Goal: Task Accomplishment & Management: Manage account settings

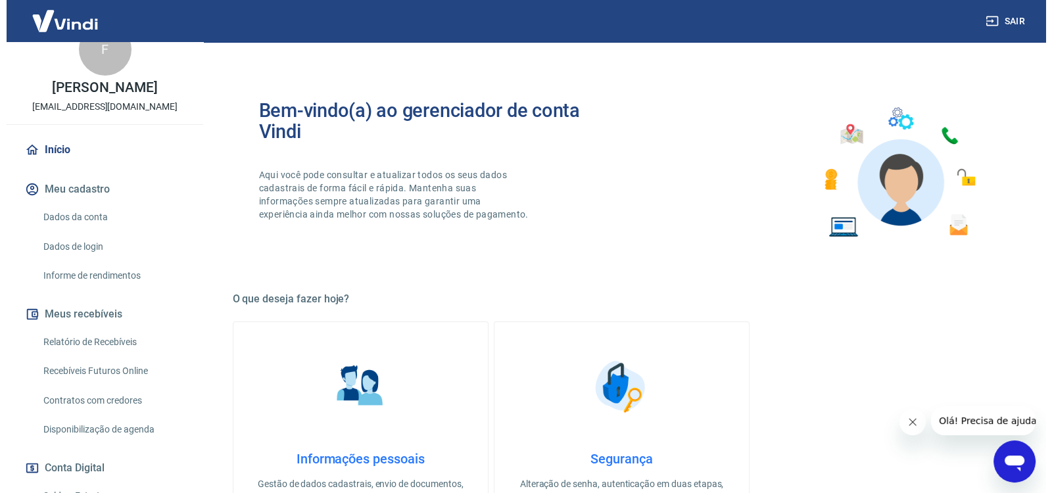
scroll to position [55, 0]
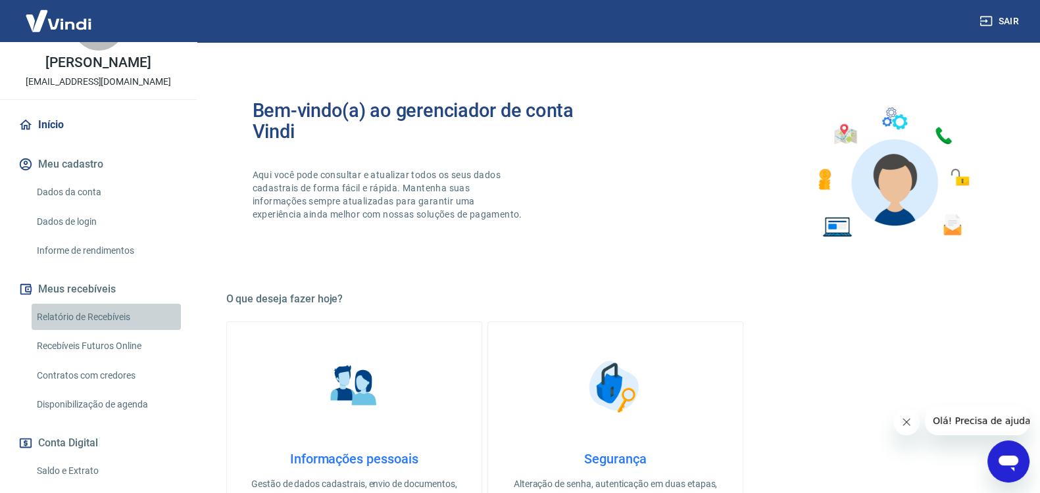
click at [114, 330] on link "Relatório de Recebíveis" at bounding box center [106, 317] width 149 height 27
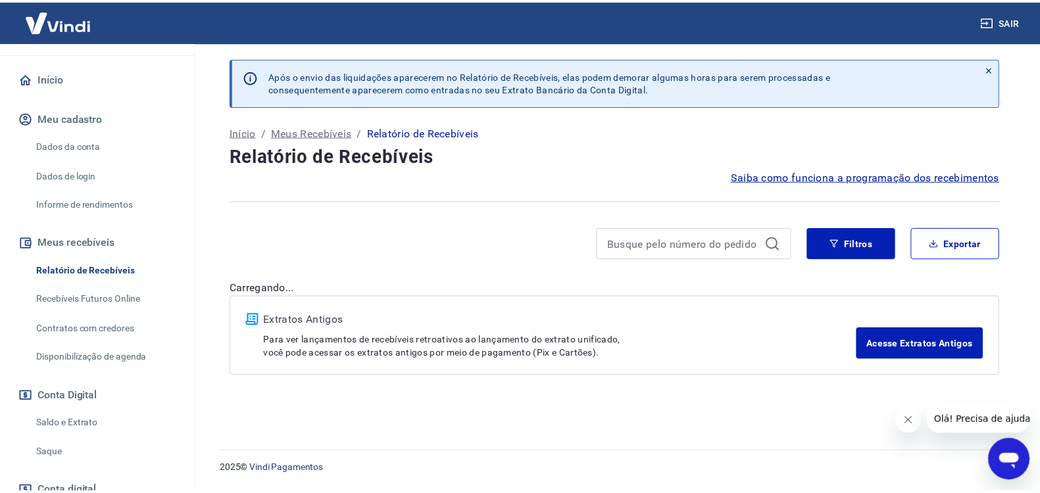
scroll to position [164, 0]
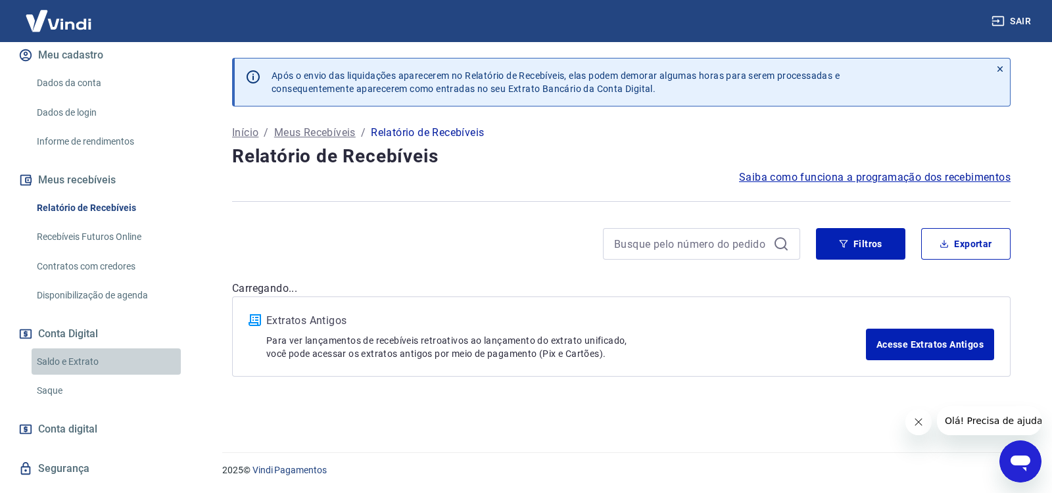
click at [125, 366] on link "Saldo e Extrato" at bounding box center [106, 362] width 149 height 27
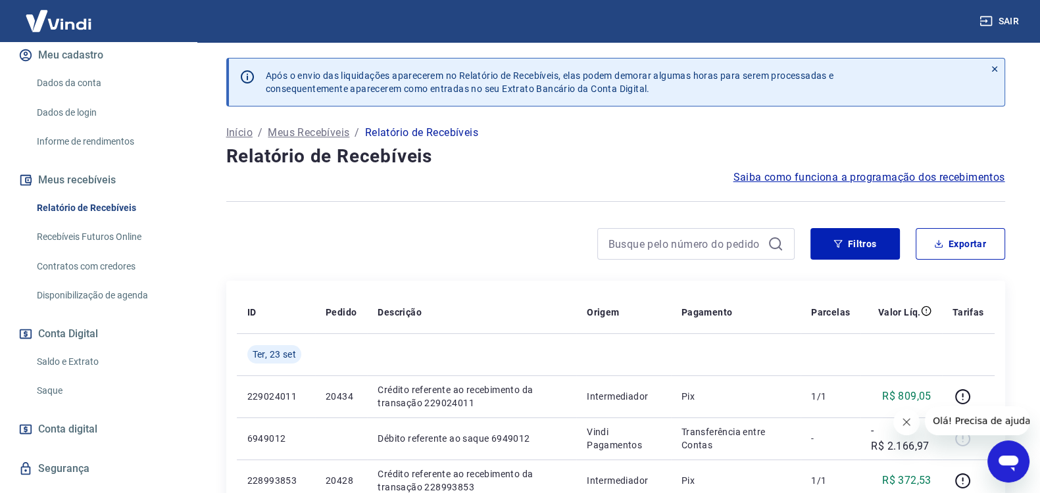
click at [109, 217] on link "Relatório de Recebíveis" at bounding box center [106, 208] width 149 height 27
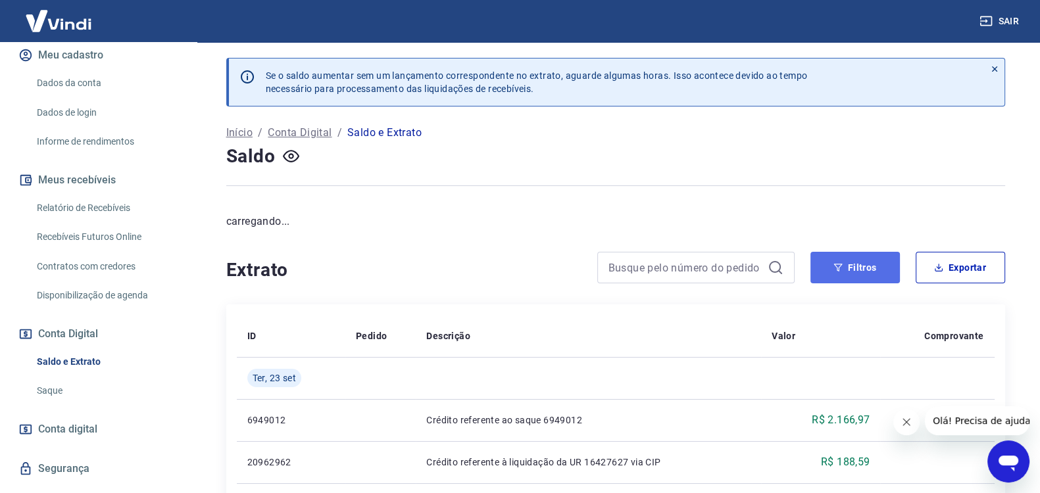
click at [855, 268] on button "Filtros" at bounding box center [854, 268] width 89 height 32
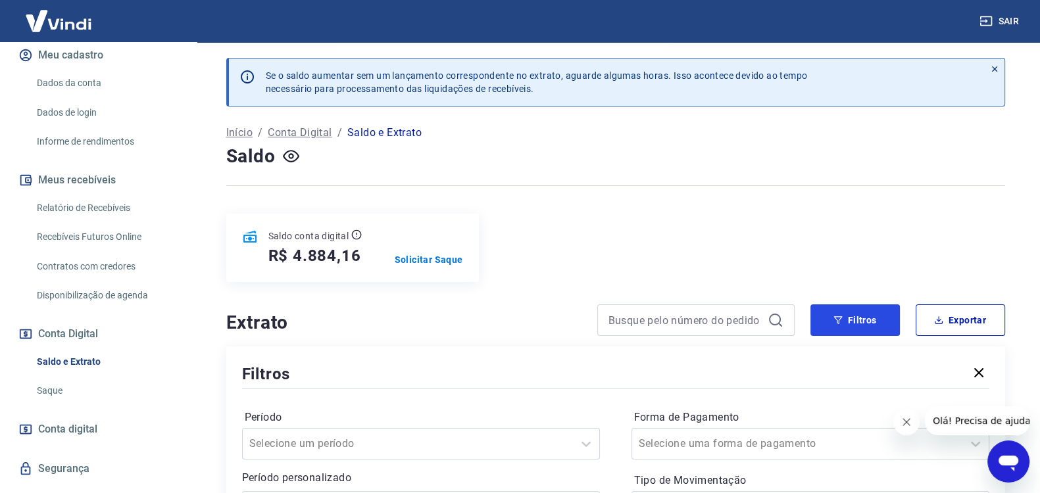
scroll to position [164, 0]
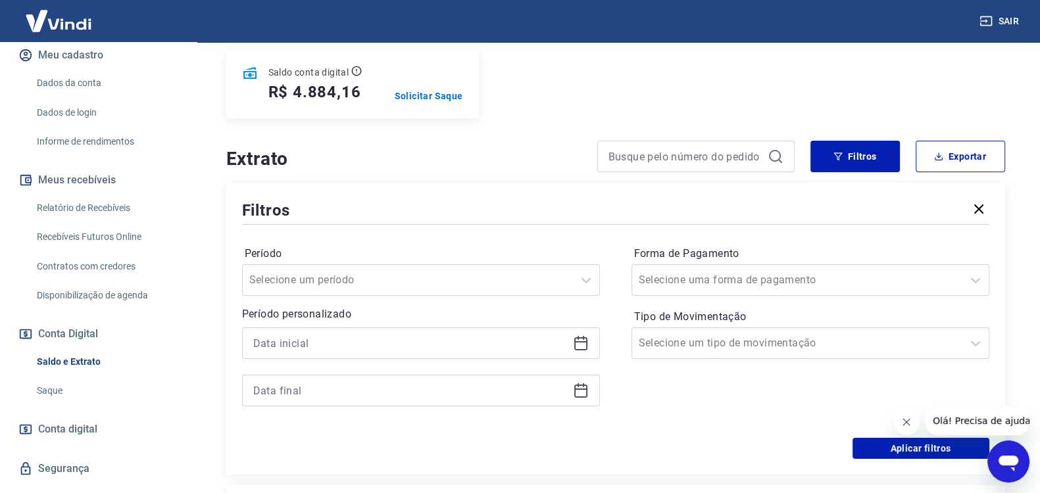
click at [576, 342] on icon at bounding box center [581, 343] width 16 height 16
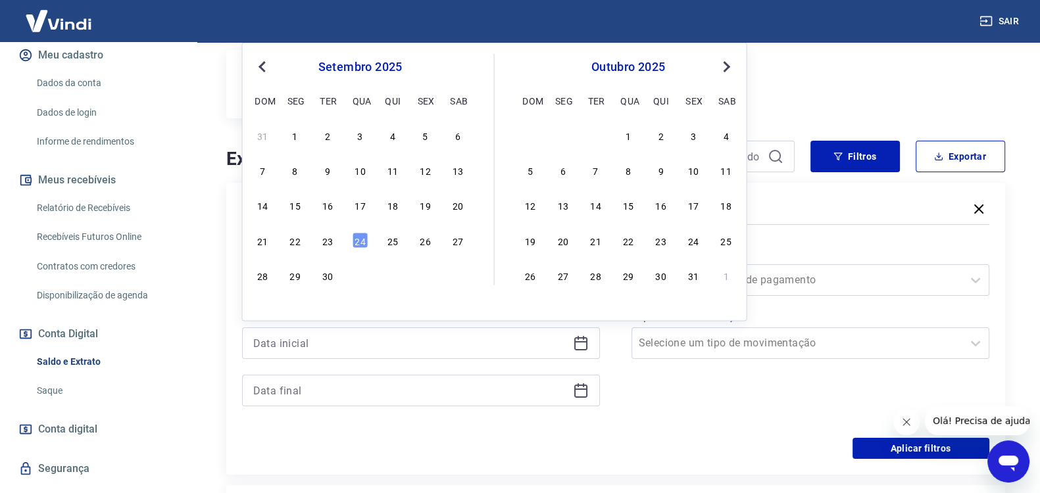
click at [227, 200] on div "Filtros Período Selecione um período Período personalizado Previous Month Next …" at bounding box center [615, 329] width 779 height 292
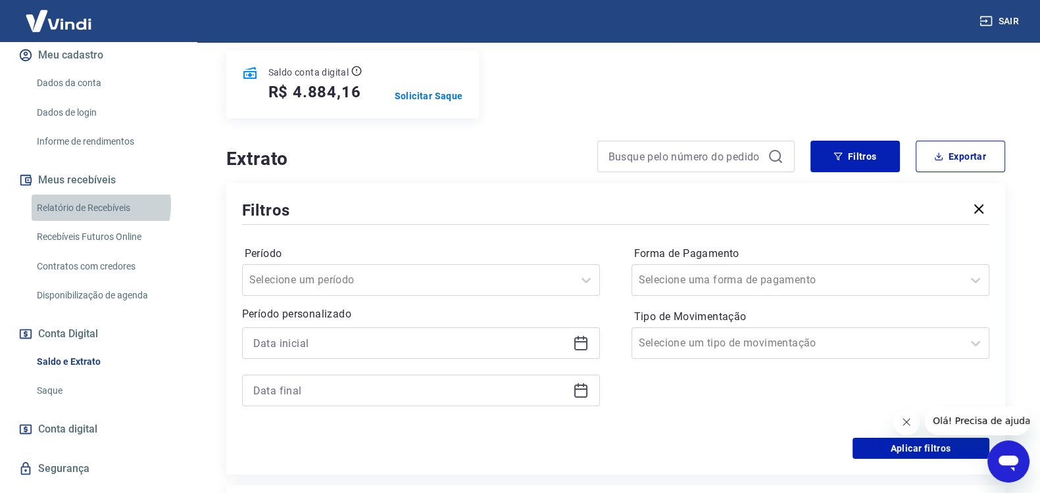
click at [95, 218] on link "Relatório de Recebíveis" at bounding box center [106, 208] width 149 height 27
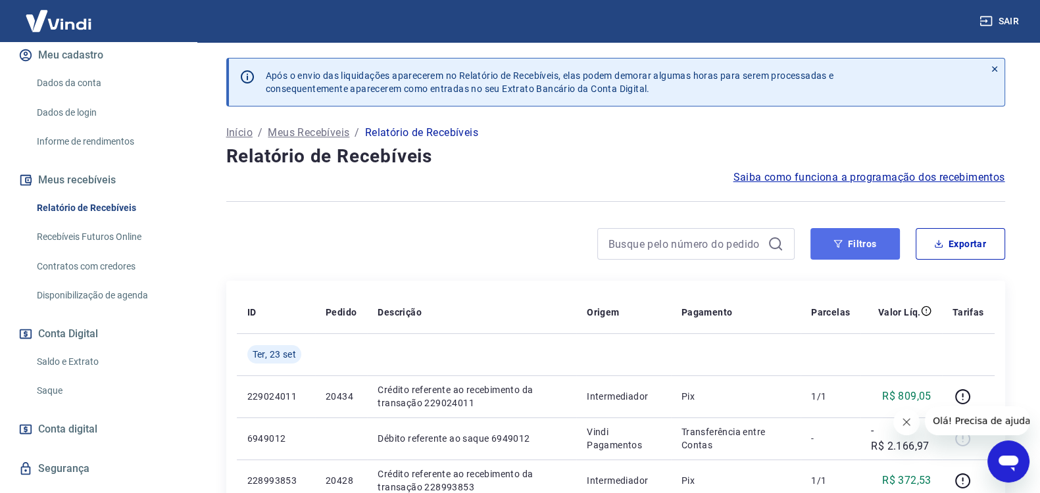
click at [845, 245] on button "Filtros" at bounding box center [854, 244] width 89 height 32
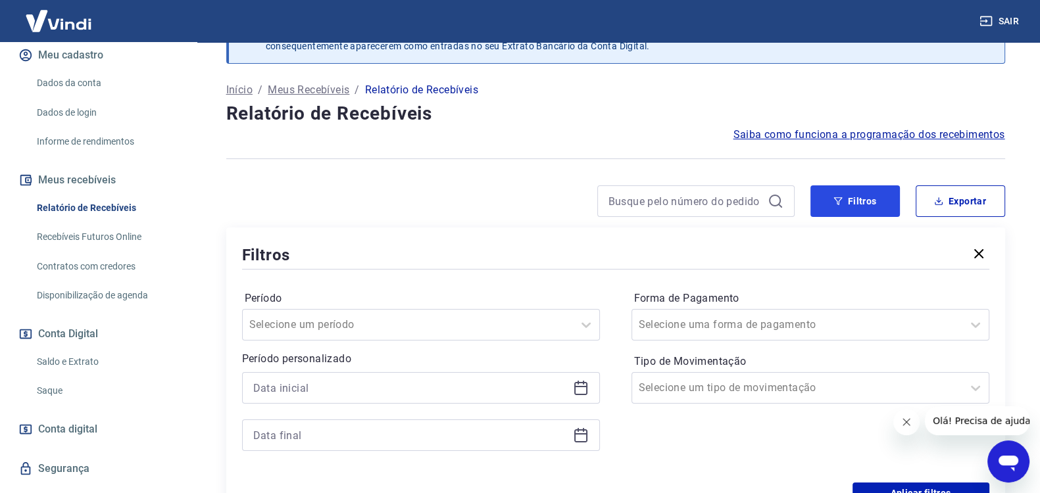
scroll to position [109, 0]
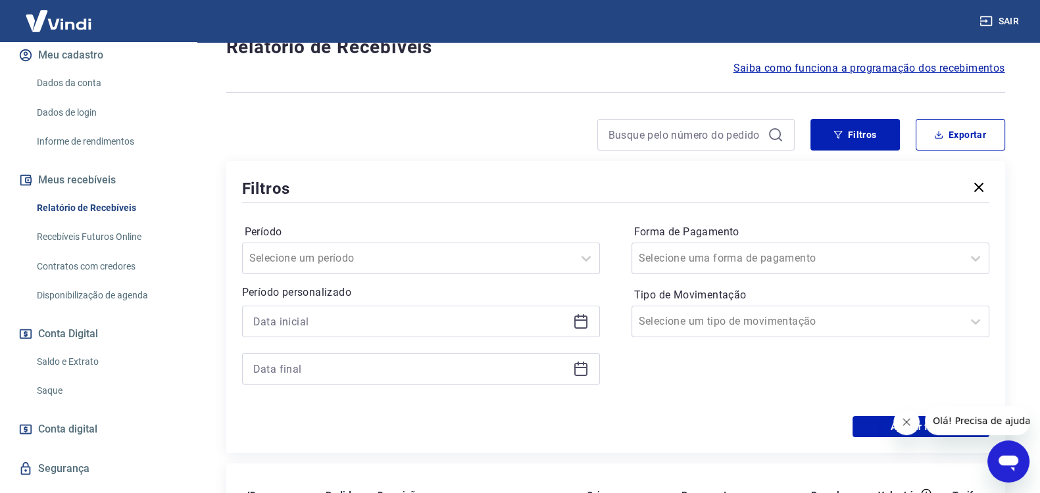
click at [582, 320] on icon at bounding box center [580, 320] width 13 height 1
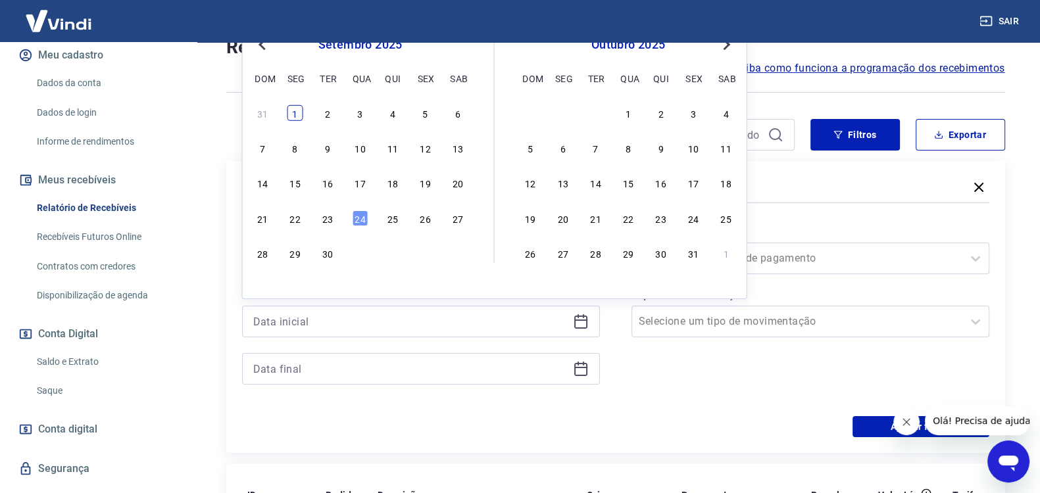
click at [295, 112] on div "1" at bounding box center [295, 113] width 16 height 16
type input "[DATE]"
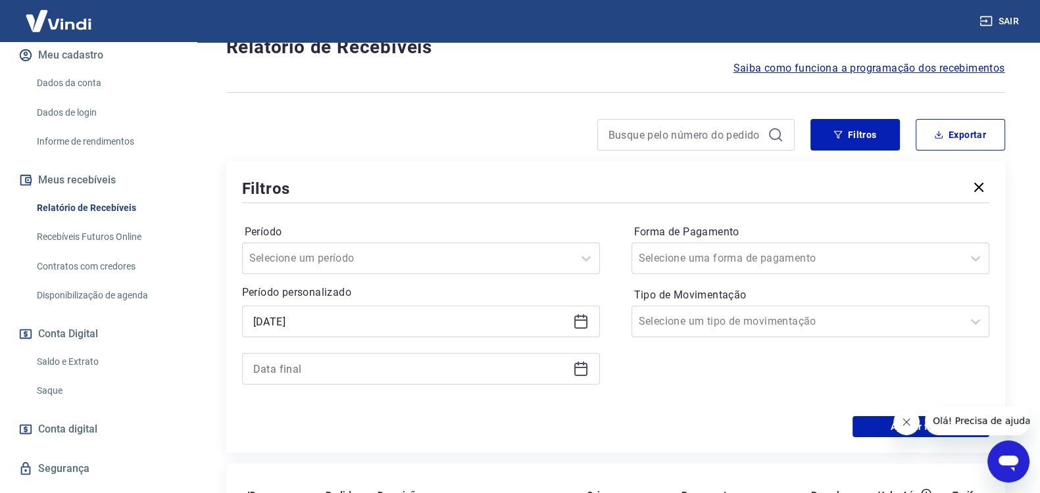
click at [581, 368] on icon at bounding box center [581, 369] width 16 height 16
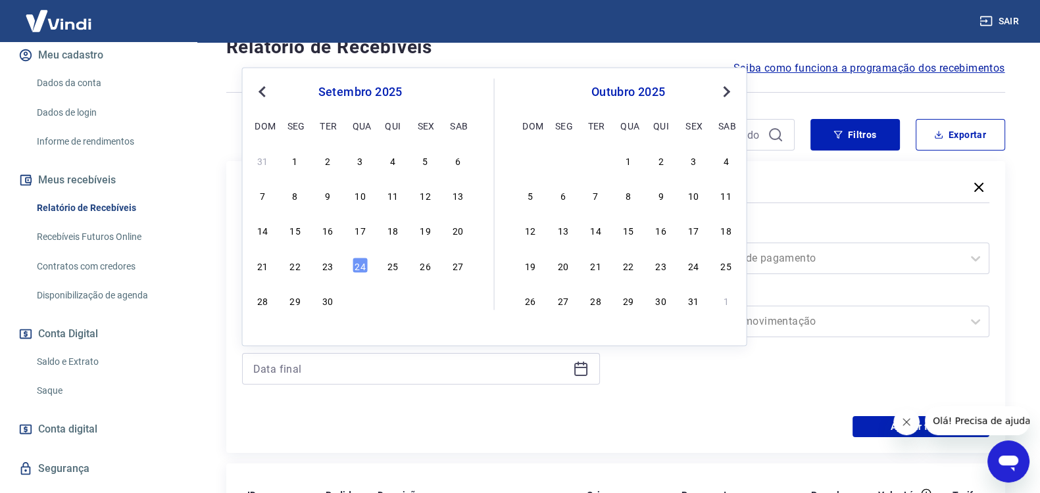
click at [351, 262] on div "21 22 23 24 25 26 27" at bounding box center [360, 265] width 214 height 19
click at [362, 264] on div "24" at bounding box center [361, 265] width 16 height 16
type input "[DATE]"
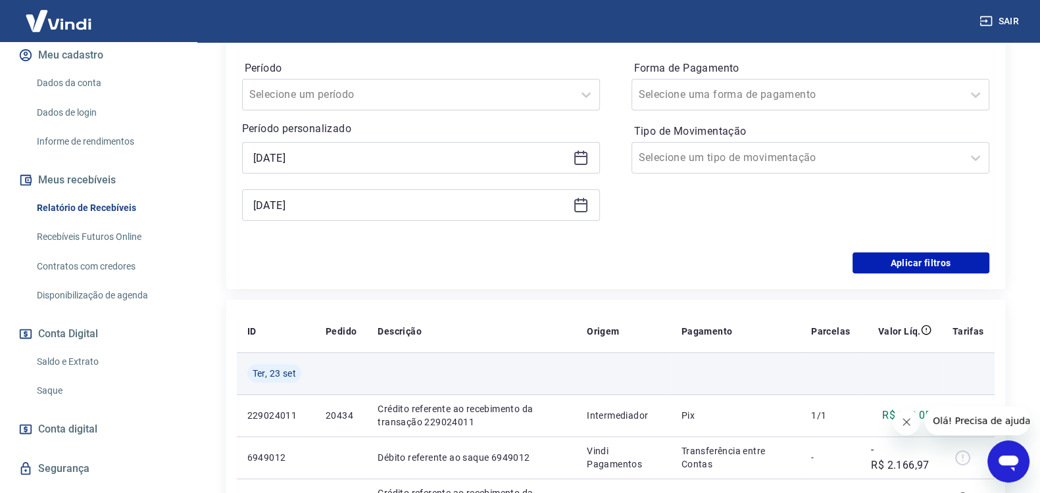
scroll to position [274, 0]
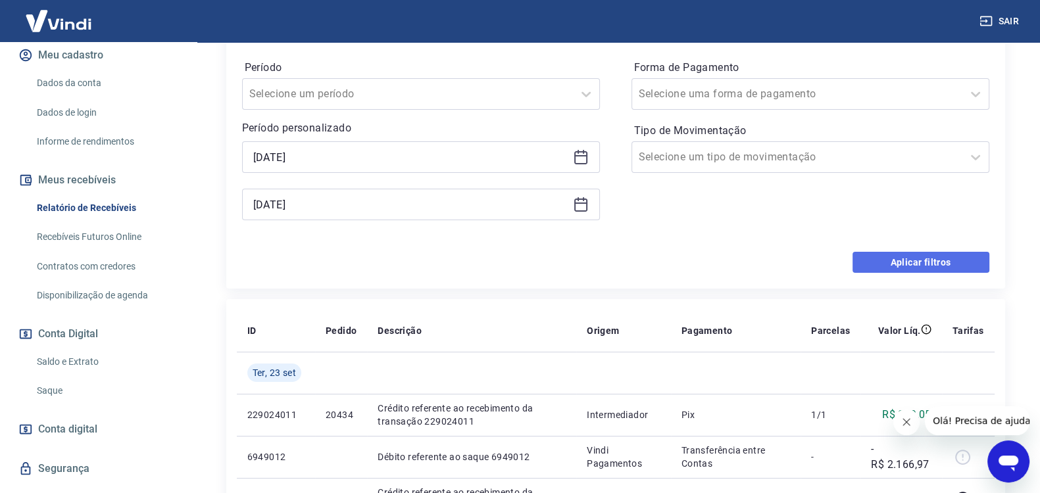
click at [898, 261] on button "Aplicar filtros" at bounding box center [920, 262] width 137 height 21
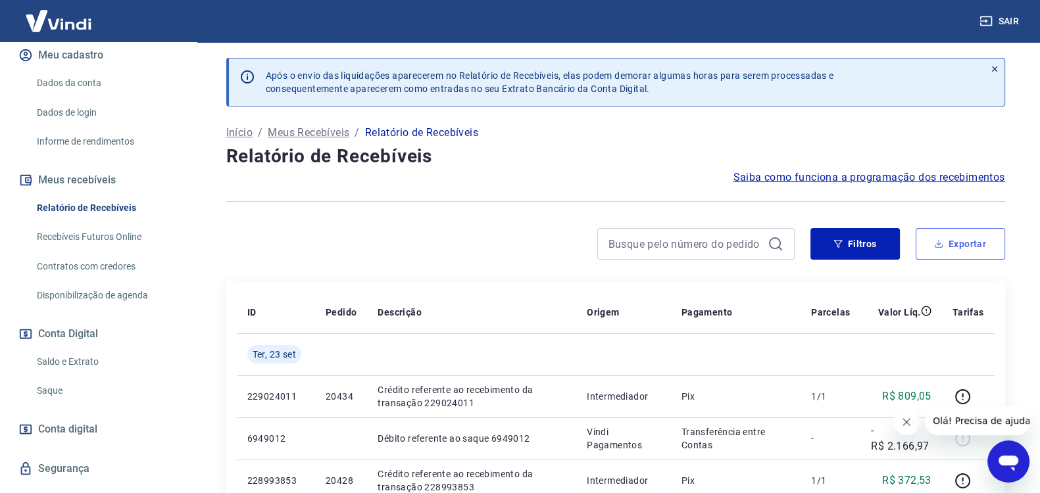
click at [952, 244] on button "Exportar" at bounding box center [960, 244] width 89 height 32
type input "[DATE]"
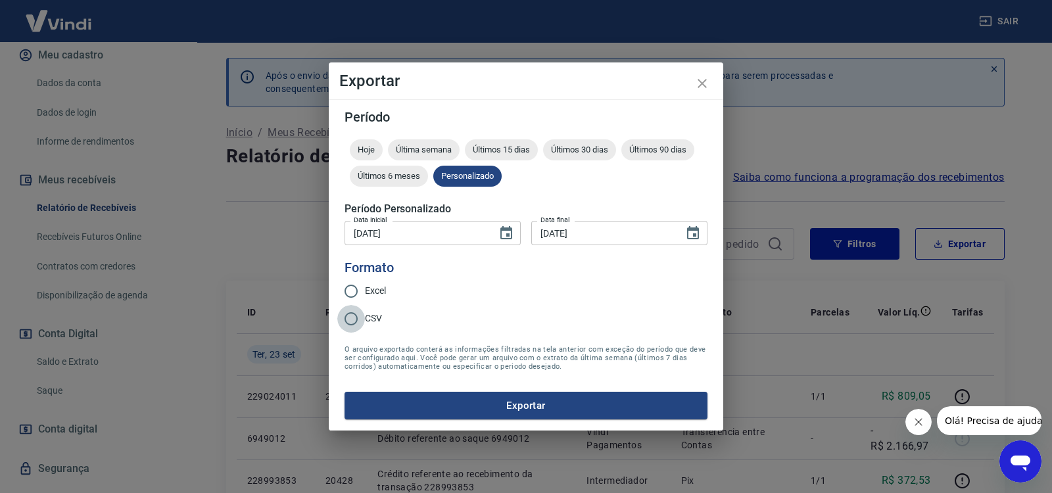
click at [353, 317] on input "CSV" at bounding box center [351, 319] width 28 height 28
radio input "true"
click at [545, 398] on button "Exportar" at bounding box center [526, 406] width 363 height 28
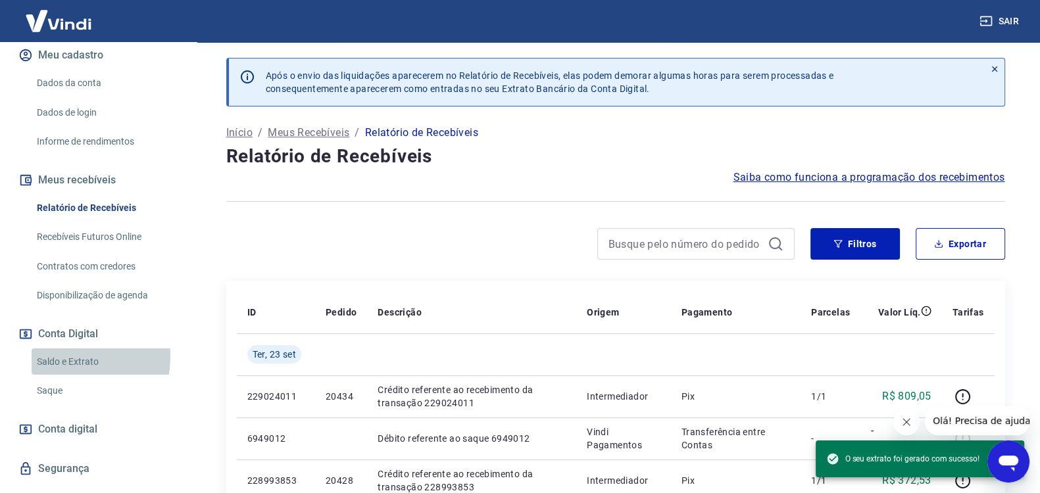
click at [62, 370] on link "Saldo e Extrato" at bounding box center [106, 362] width 149 height 27
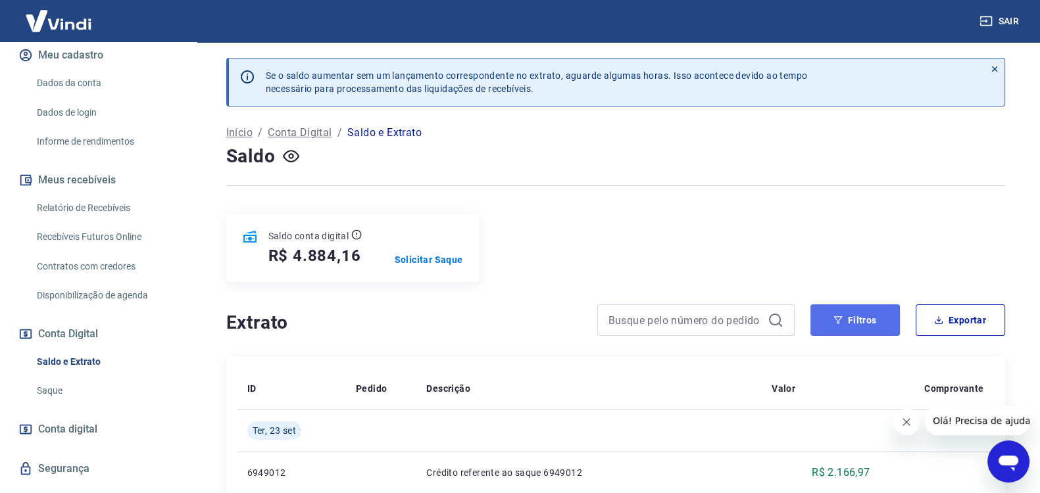
click at [835, 317] on icon "button" at bounding box center [837, 320] width 9 height 9
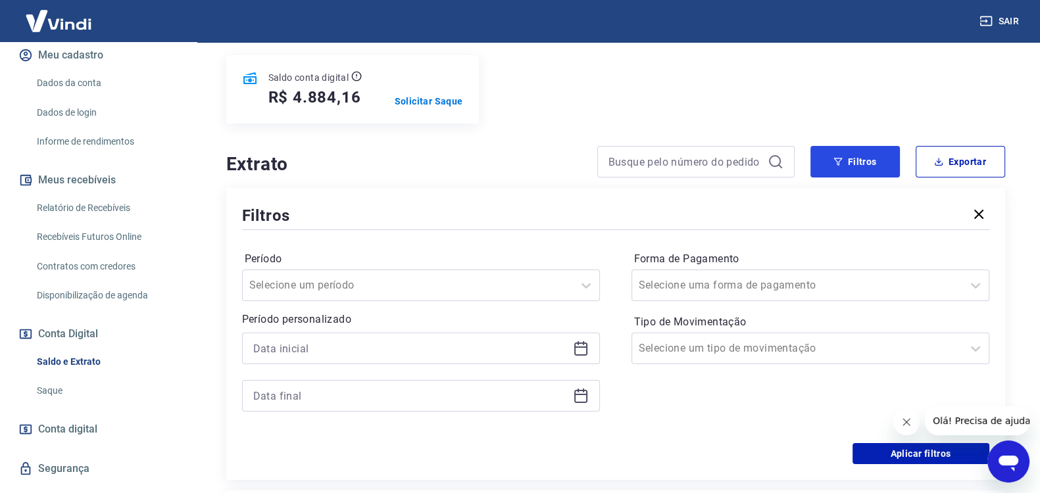
scroll to position [164, 0]
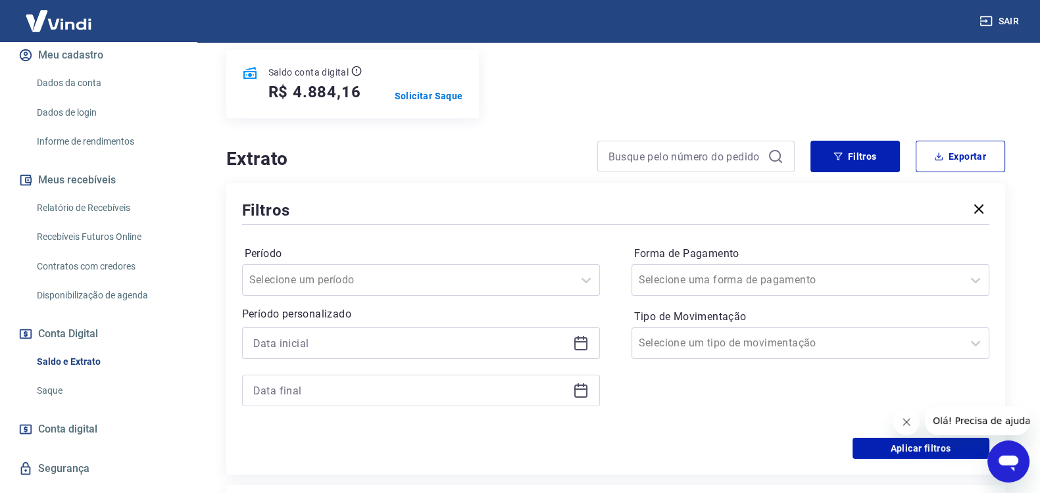
click at [582, 340] on icon at bounding box center [581, 343] width 16 height 16
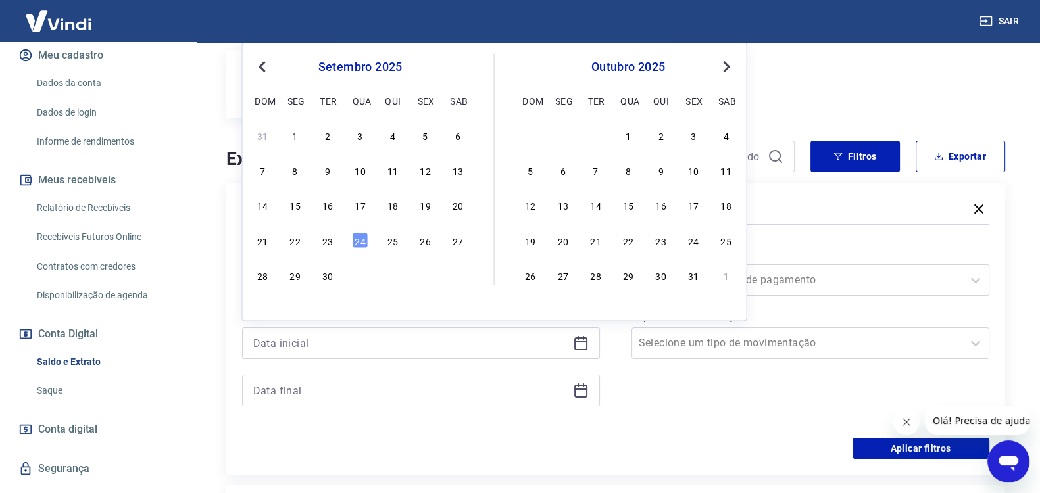
drag, startPoint x: 299, startPoint y: 135, endPoint x: 339, endPoint y: 176, distance: 57.2
click at [299, 135] on div "1" at bounding box center [295, 135] width 16 height 16
type input "[DATE]"
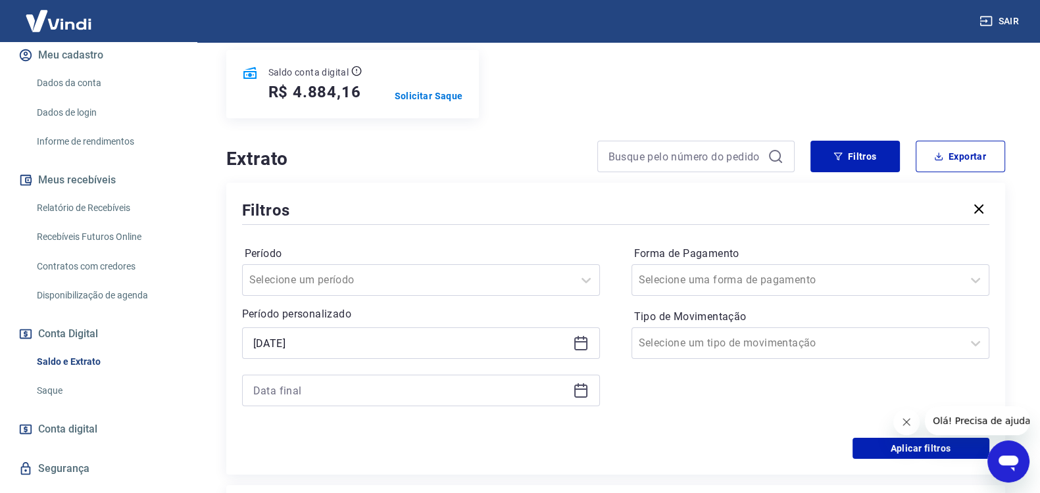
click at [585, 387] on icon at bounding box center [581, 391] width 16 height 16
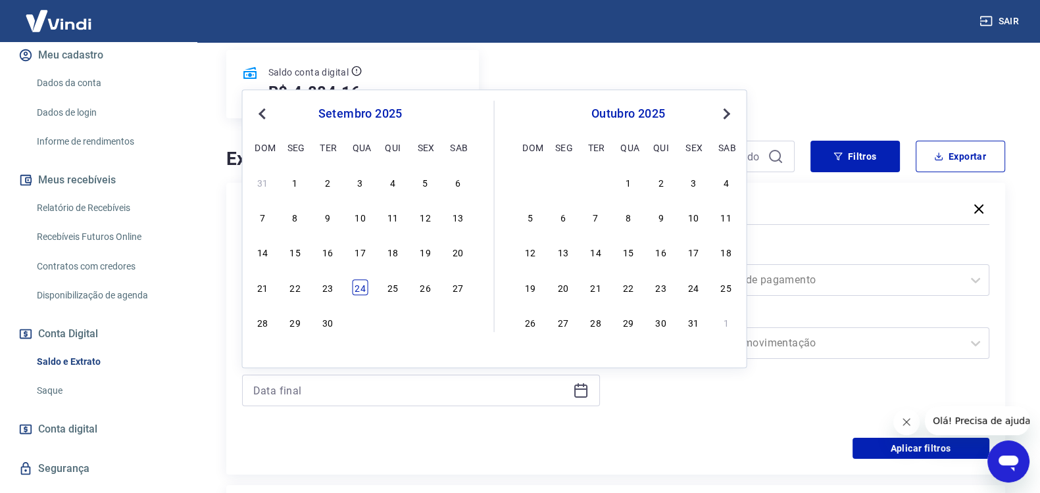
click at [360, 285] on div "24" at bounding box center [361, 288] width 16 height 16
type input "[DATE]"
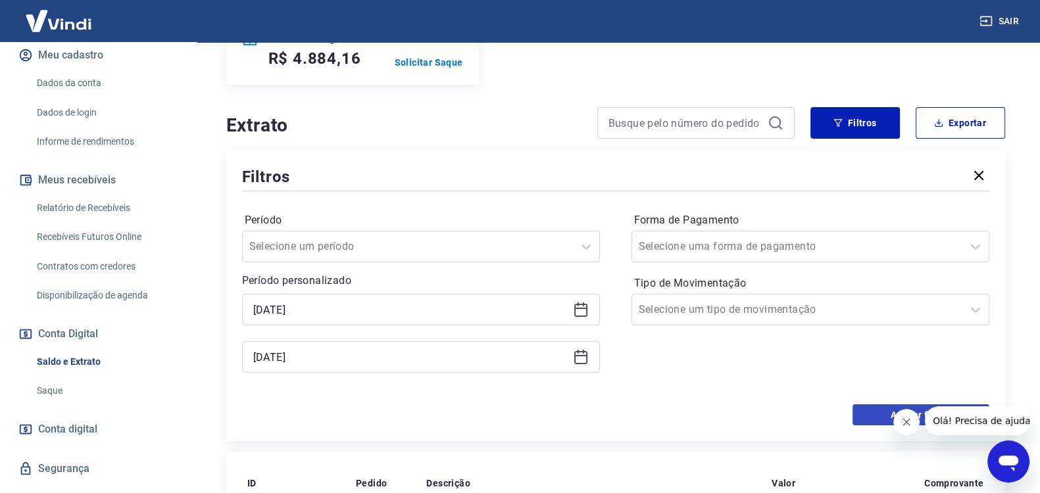
scroll to position [274, 0]
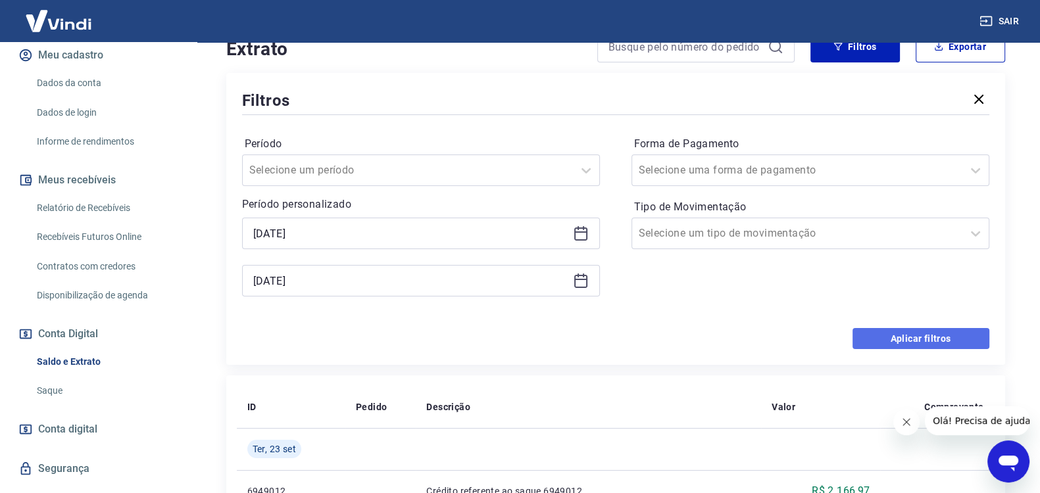
click at [931, 330] on button "Aplicar filtros" at bounding box center [920, 338] width 137 height 21
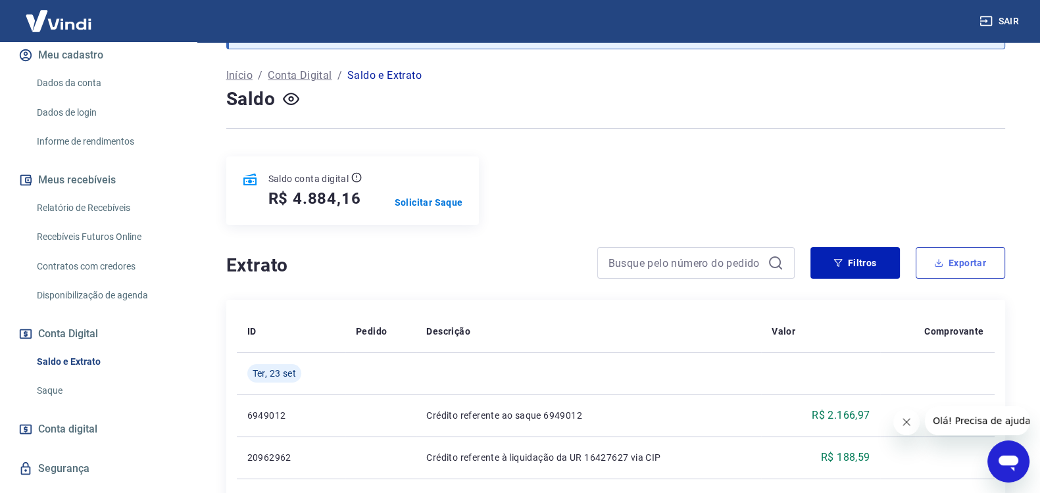
scroll to position [55, 0]
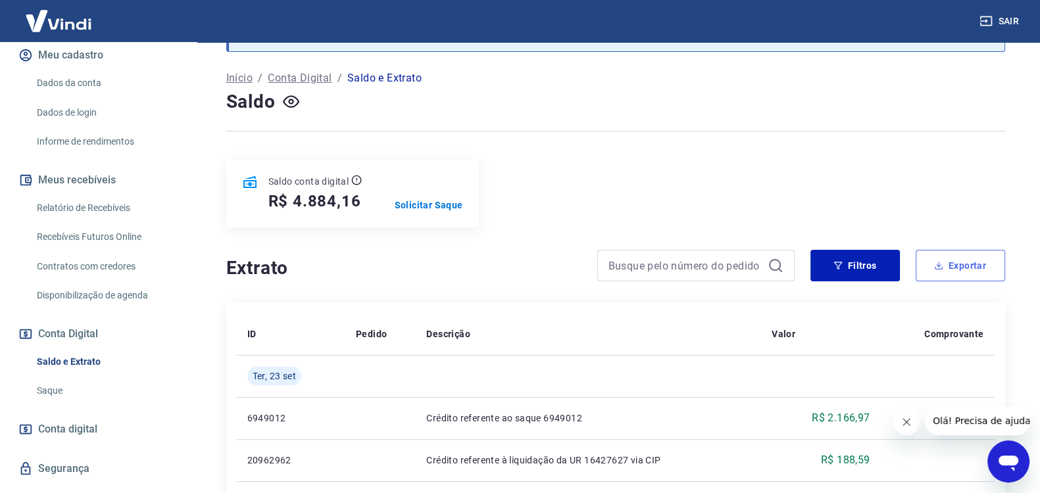
click at [977, 264] on button "Exportar" at bounding box center [960, 266] width 89 height 32
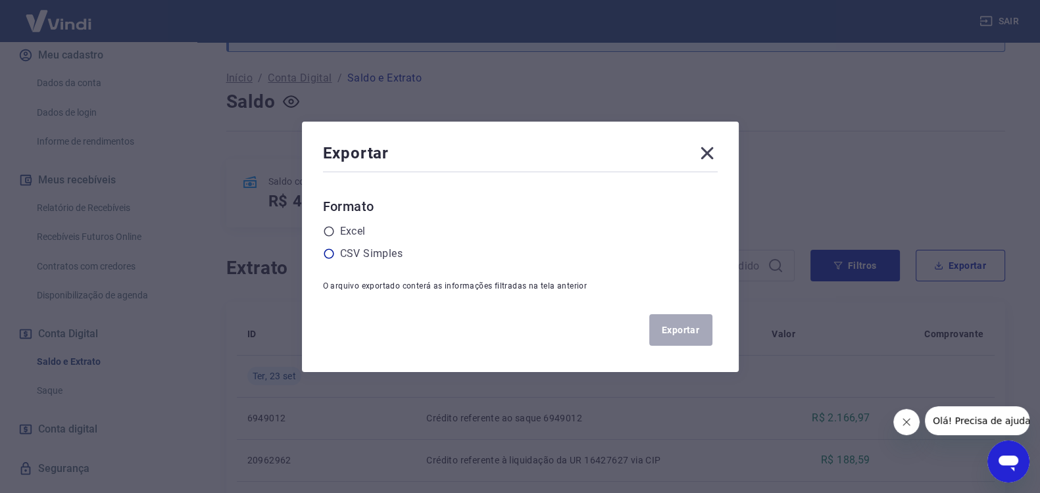
click at [333, 251] on icon at bounding box center [329, 254] width 10 height 10
click at [0, 0] on input "radio" at bounding box center [0, 0] width 0 height 0
click at [680, 321] on button "Exportar" at bounding box center [680, 330] width 63 height 32
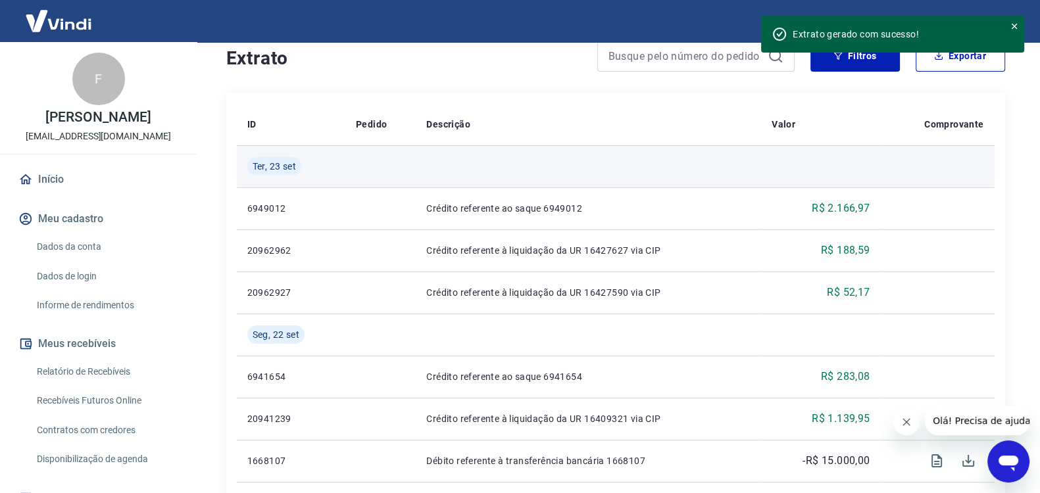
scroll to position [274, 0]
